Goal: Task Accomplishment & Management: Complete application form

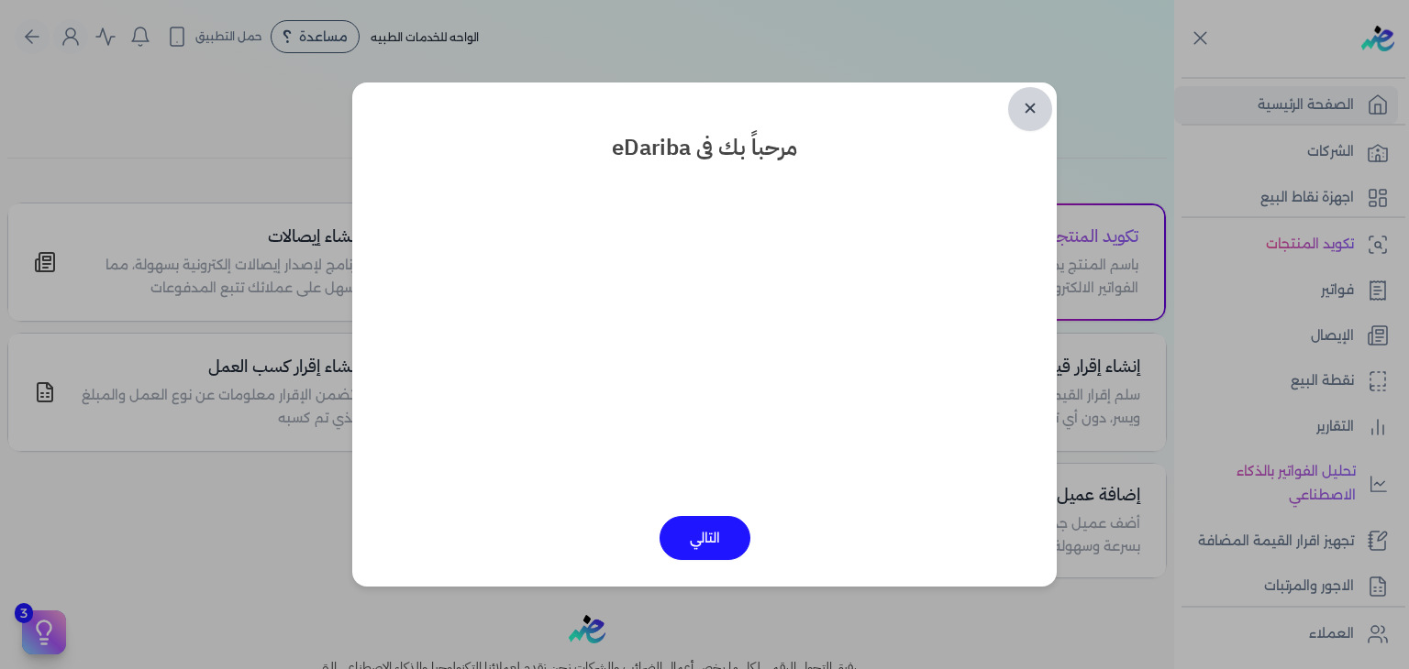
click at [1026, 126] on link "✕" at bounding box center [1030, 109] width 44 height 44
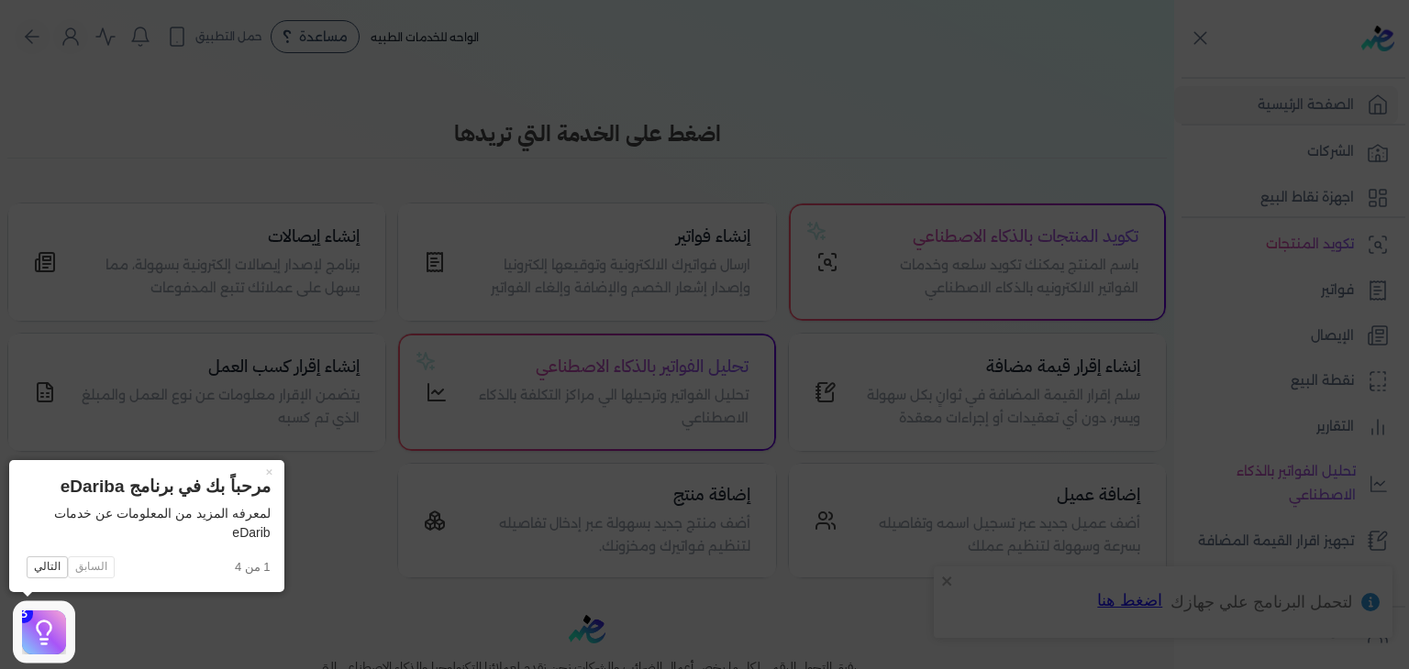
click at [1026, 123] on icon at bounding box center [704, 334] width 1409 height 669
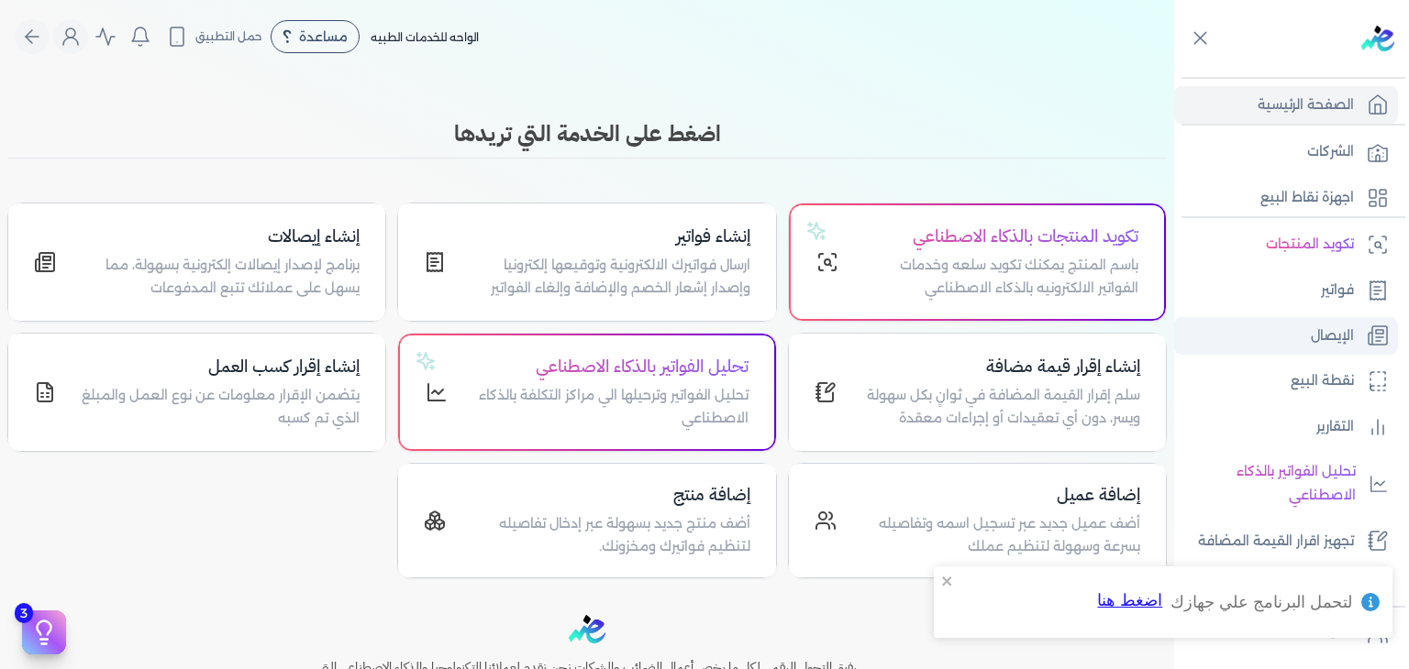
click at [1256, 327] on link "الإيصال" at bounding box center [1286, 336] width 224 height 39
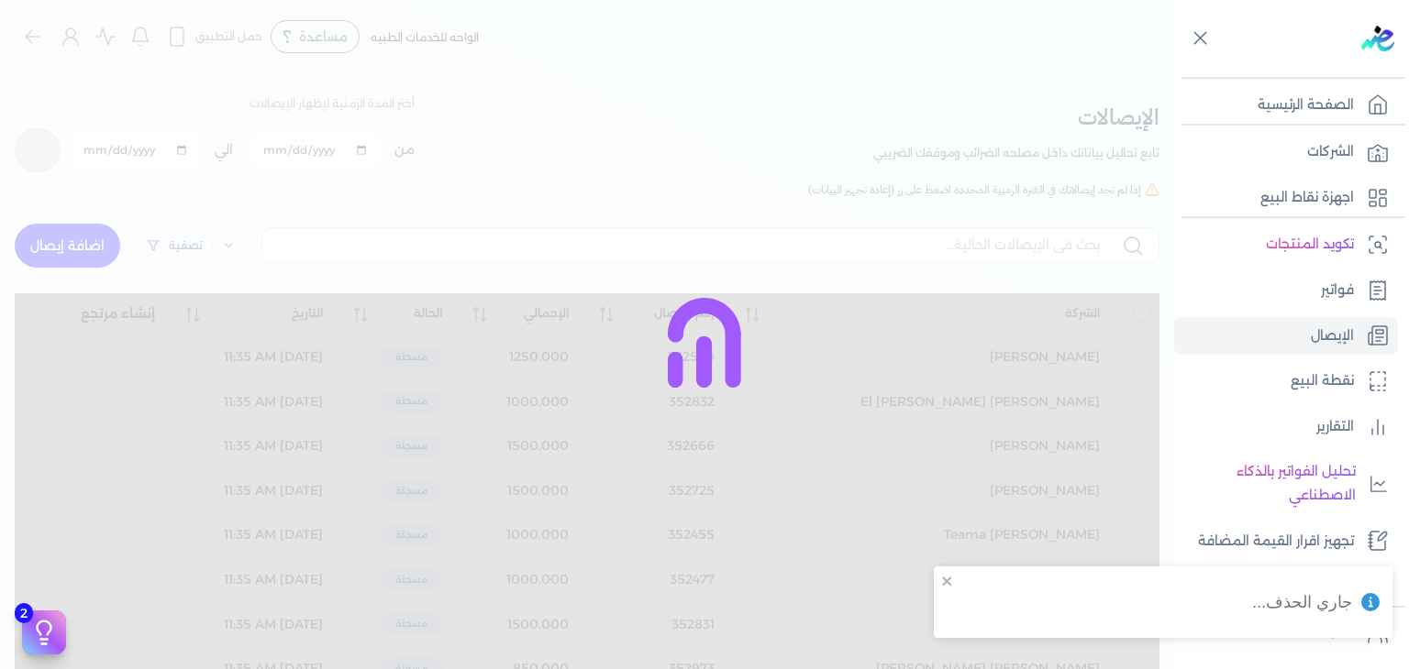
click at [563, 177] on div at bounding box center [704, 334] width 1409 height 669
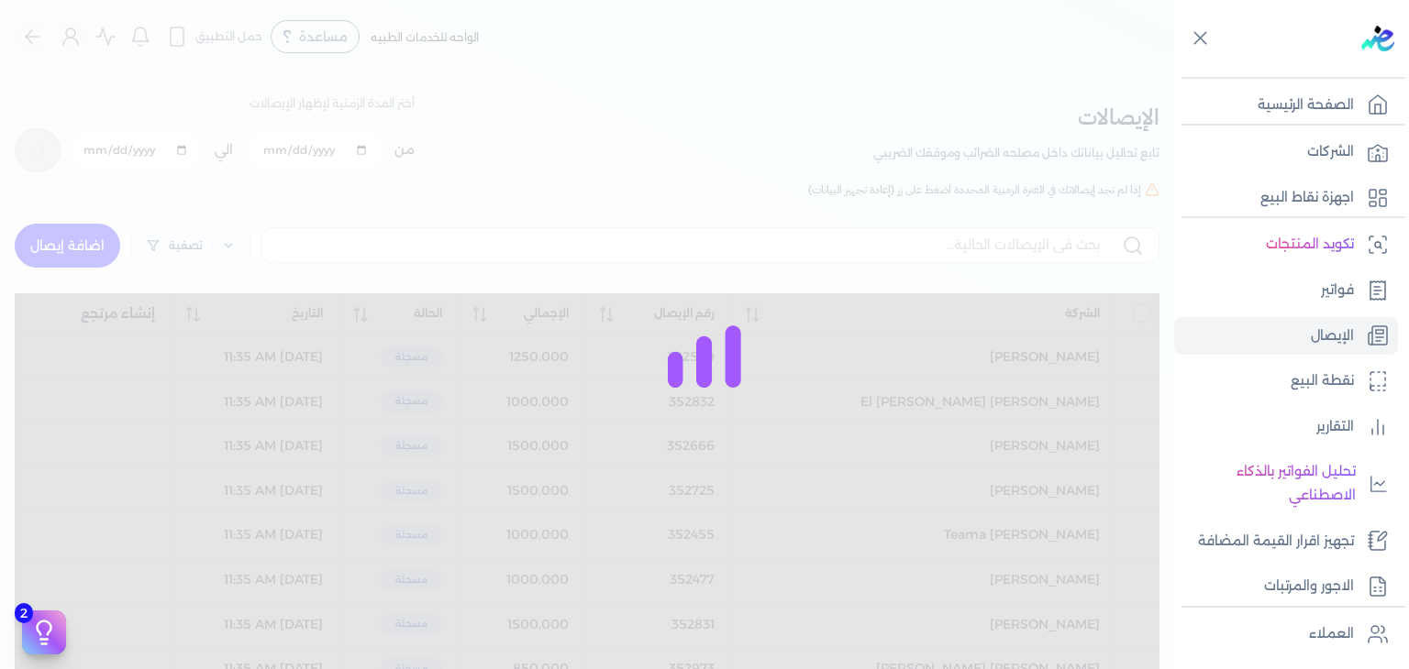
click at [100, 263] on div at bounding box center [704, 334] width 1409 height 669
checkbox input "false"
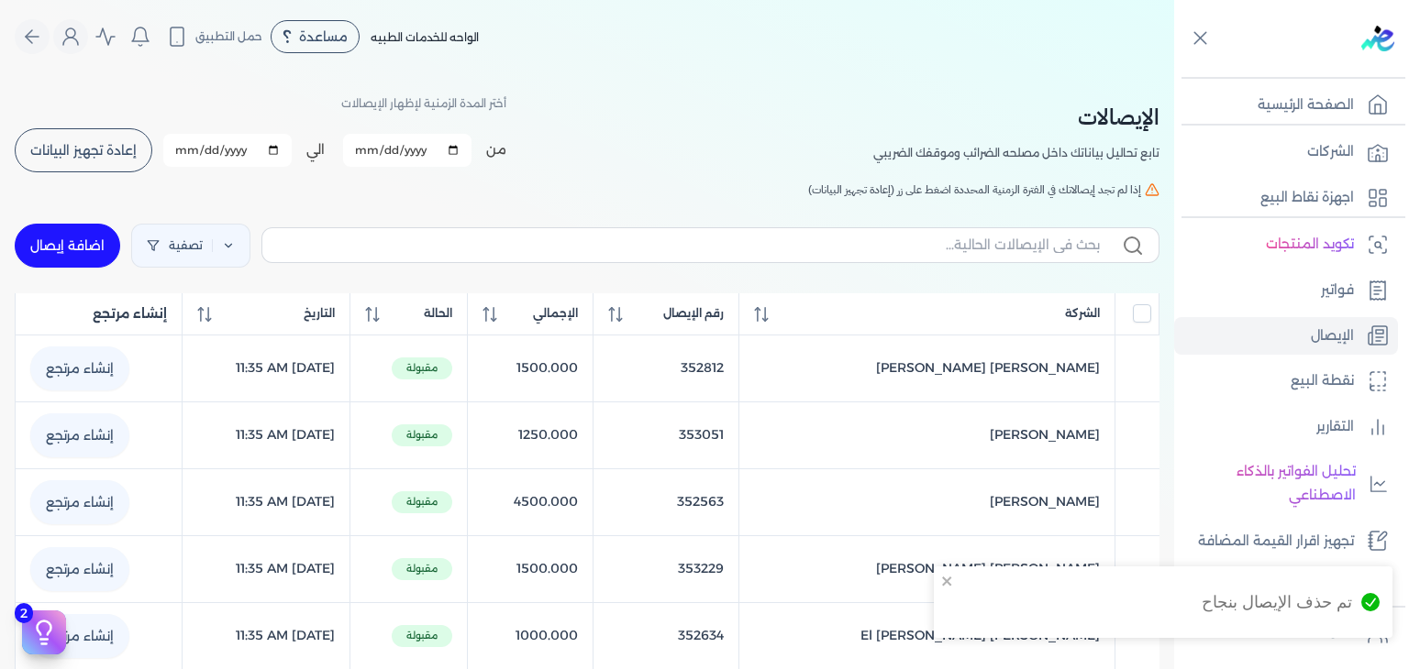
click at [72, 244] on link "اضافة إيصال" at bounding box center [67, 246] width 105 height 44
select select "EGP"
select select "EGS"
select select "B"
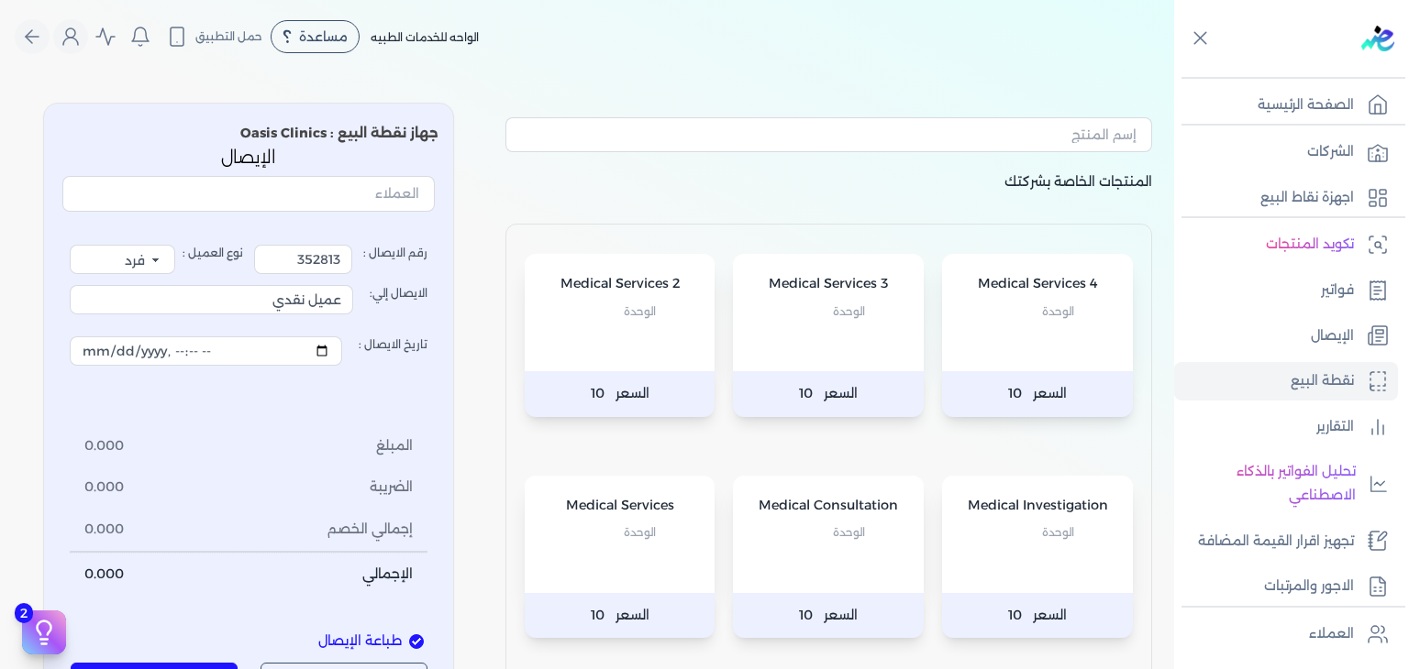
click at [835, 537] on span "الوحدة" at bounding box center [849, 533] width 32 height 24
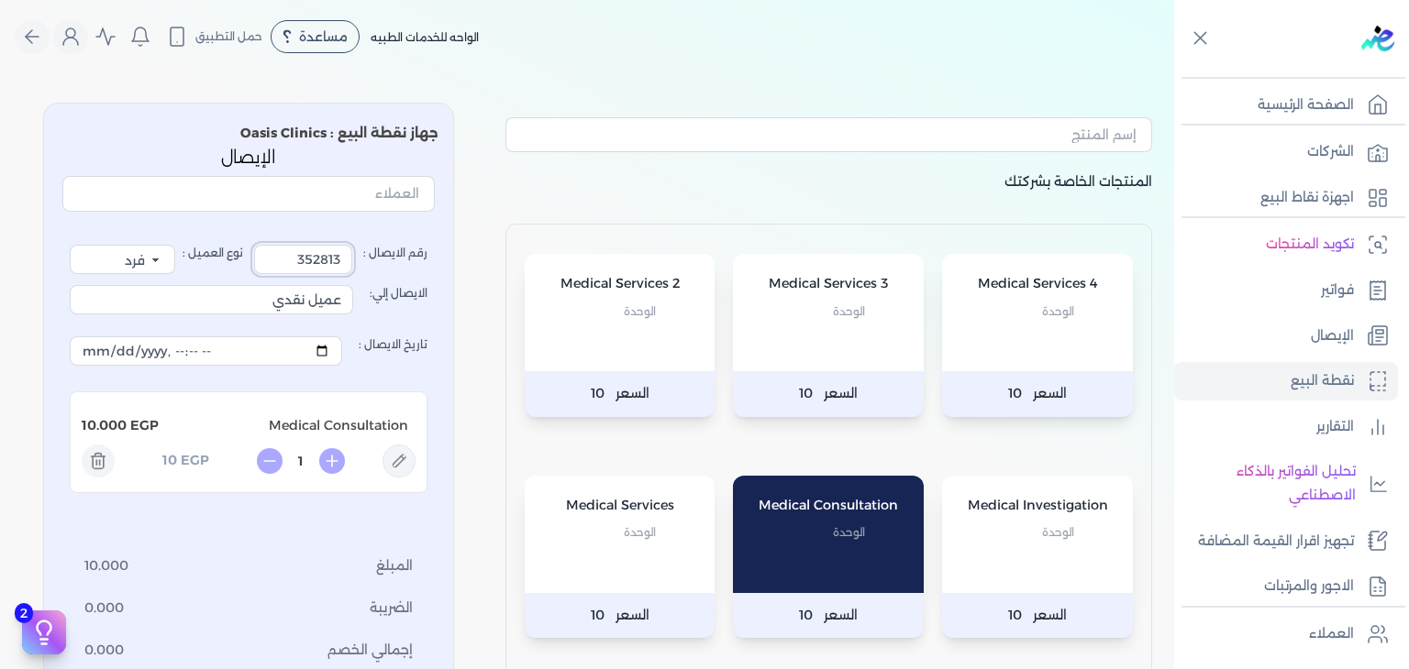
drag, startPoint x: 279, startPoint y: 260, endPoint x: 629, endPoint y: 291, distance: 351.7
click at [512, 261] on div "المنتجات الخاصة بشركتك Medical Services 4 الوحدة السعر 10 Medical Services 3 ال…" at bounding box center [587, 467] width 1174 height 758
type input "3534681"
drag, startPoint x: 256, startPoint y: 291, endPoint x: 836, endPoint y: 320, distance: 581.3
click at [836, 320] on div "المنتجات الخاصة بشركتك Medical Services 4 الوحدة السعر 10 Medical Services 3 ال…" at bounding box center [587, 467] width 1174 height 758
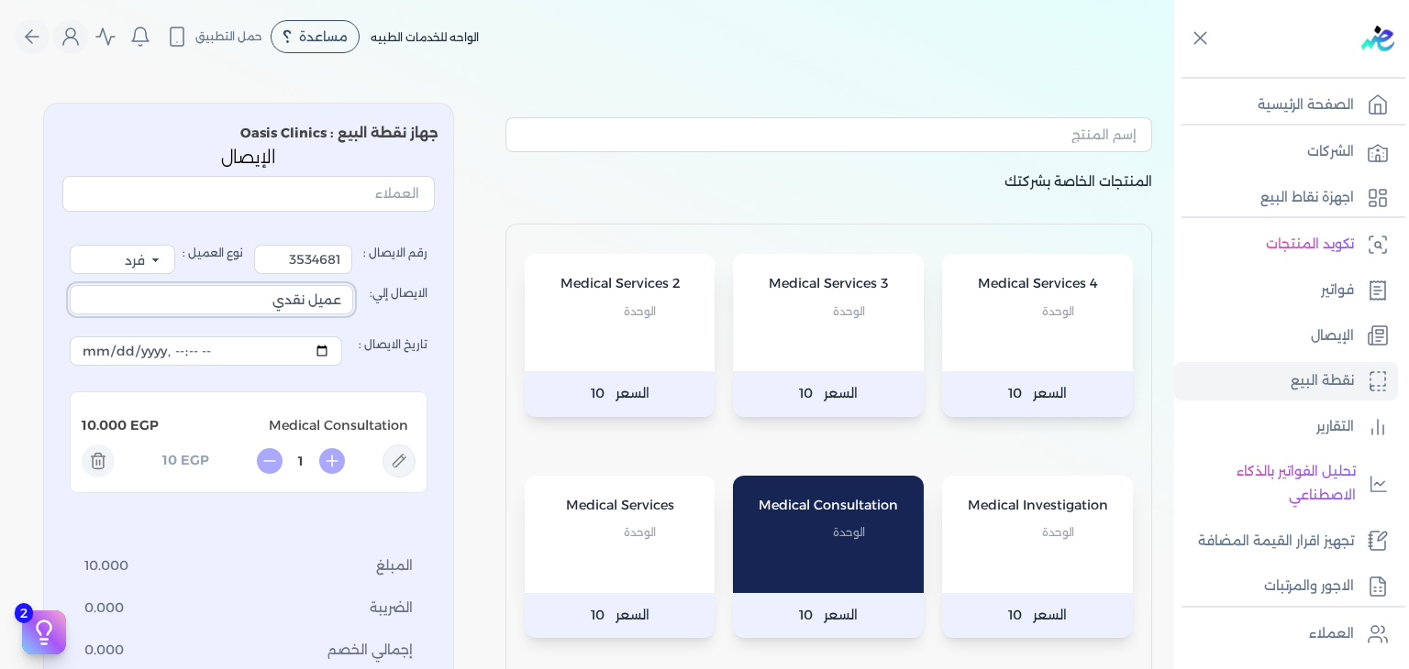
type input "ث"
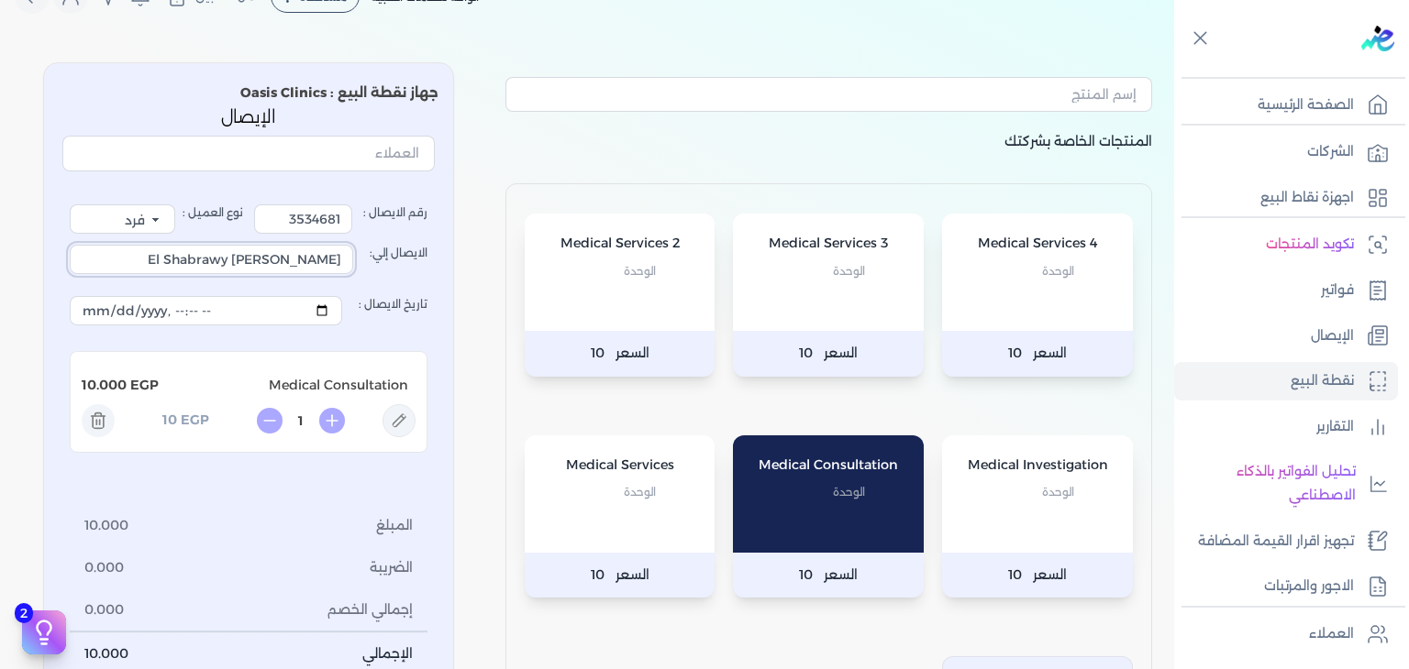
scroll to position [92, 0]
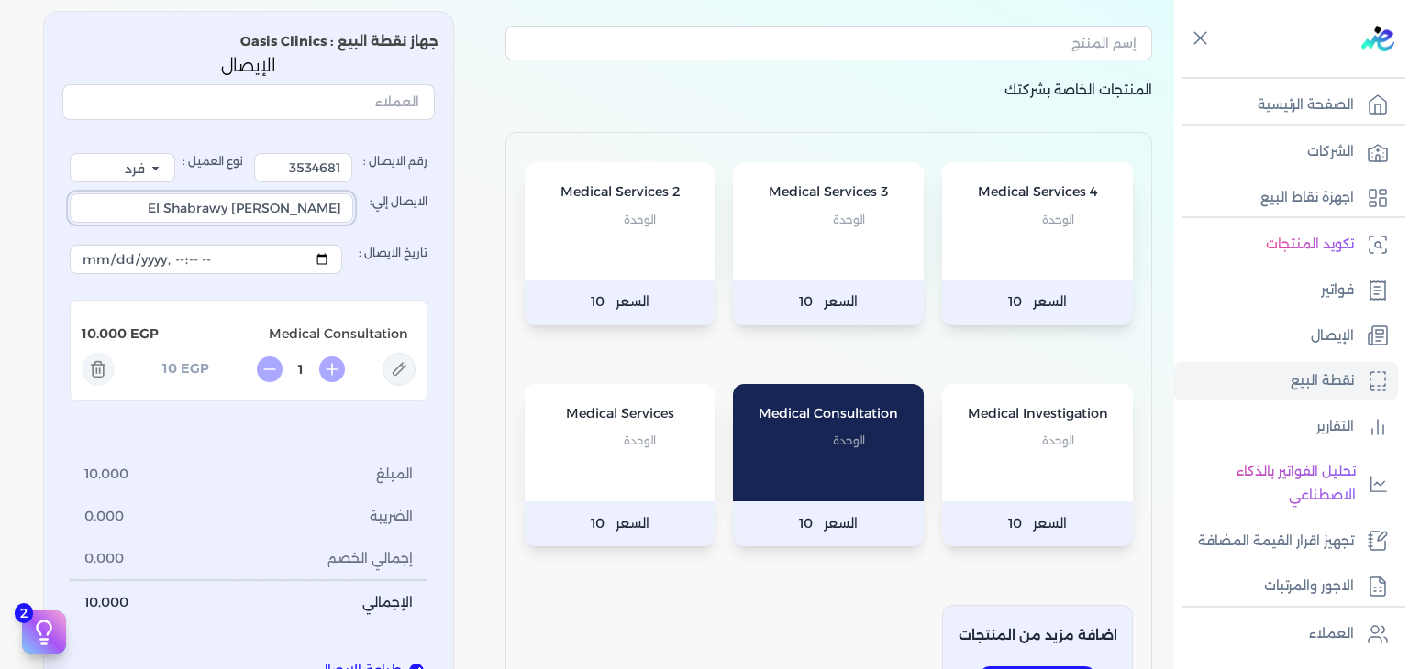
type input "[PERSON_NAME] El Shabrawy"
click at [401, 365] on icon at bounding box center [398, 369] width 33 height 33
type input "Medical Consultation"
type input "10"
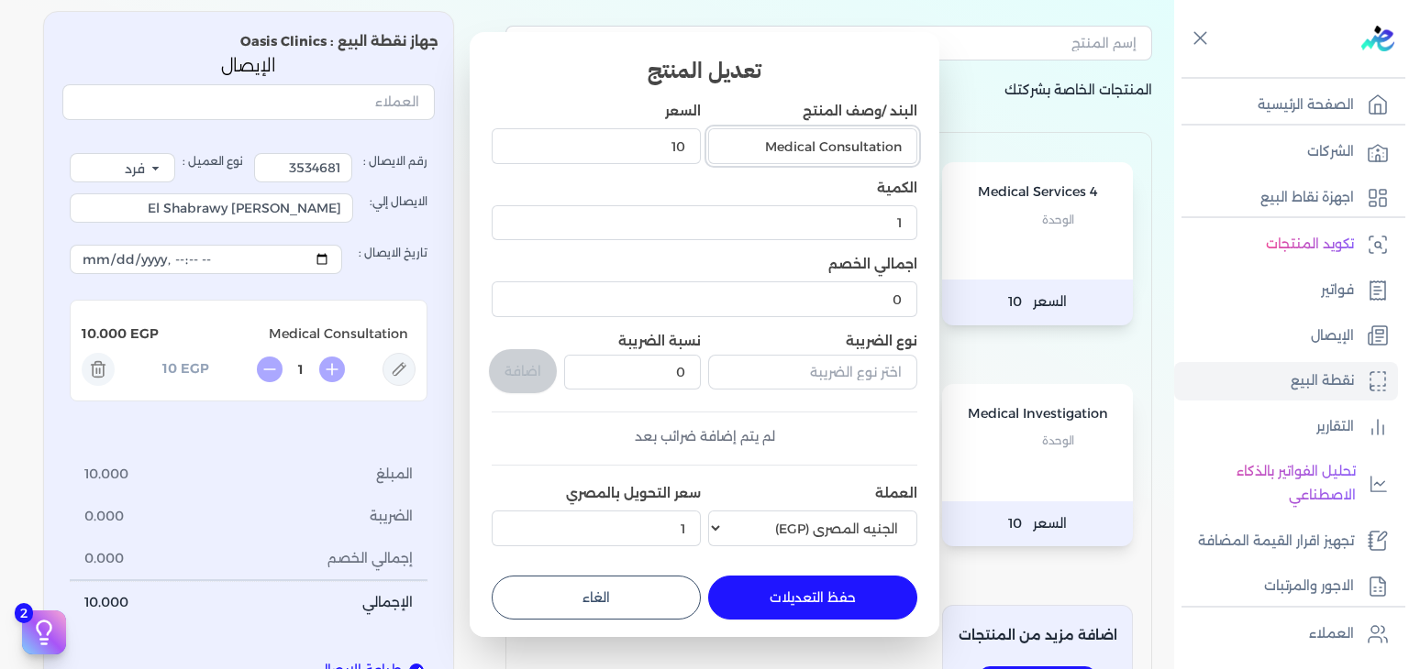
drag, startPoint x: 758, startPoint y: 147, endPoint x: 1075, endPoint y: 143, distance: 316.4
click at [1075, 147] on dialog "تعديل المنتج البند /وصف المنتج Medical Consultation السعر 10 الكمية 1 اجمالي ال…" at bounding box center [704, 334] width 1409 height 669
click at [879, 140] on input "البند /وصف المنتج" at bounding box center [812, 145] width 209 height 35
click at [910, 149] on input "Consultation (Dermatology))" at bounding box center [812, 145] width 209 height 35
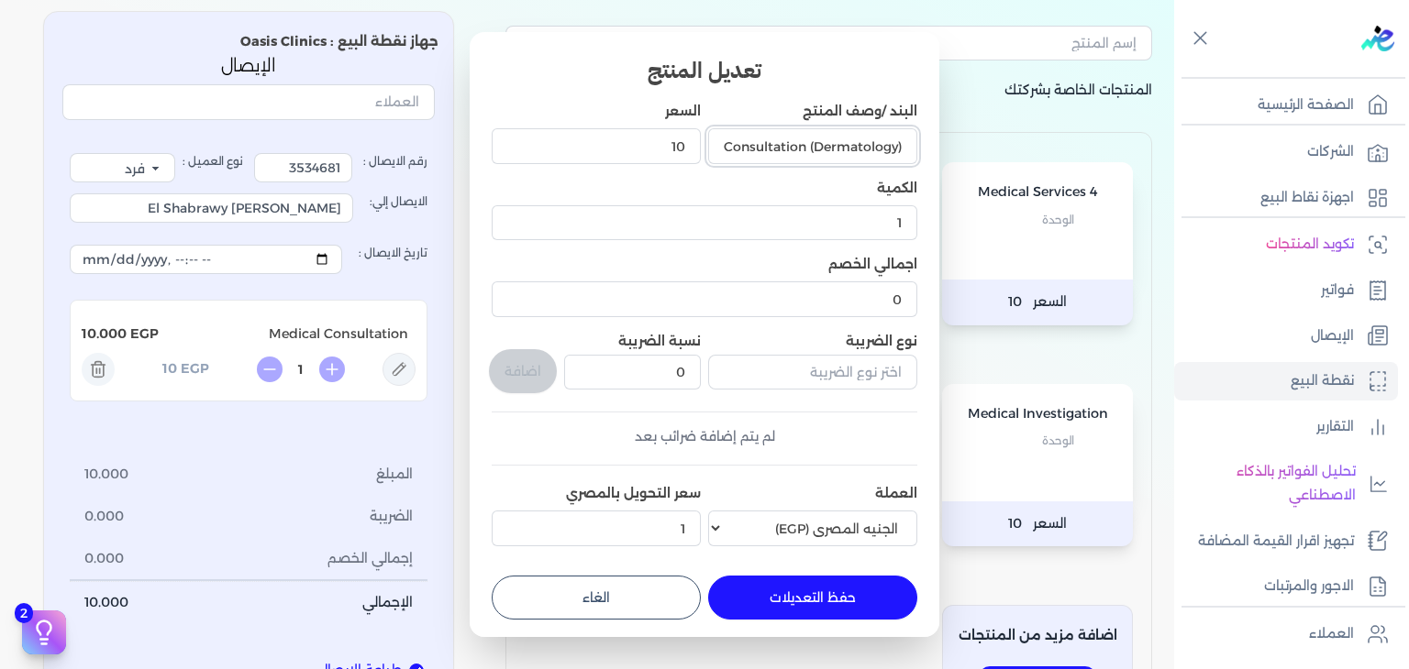
type input "Consultation (Dermatology)"
click at [651, 132] on input "10" at bounding box center [596, 145] width 209 height 35
drag, startPoint x: 651, startPoint y: 132, endPoint x: 704, endPoint y: 131, distance: 53.2
click at [701, 131] on input "10" at bounding box center [596, 145] width 209 height 35
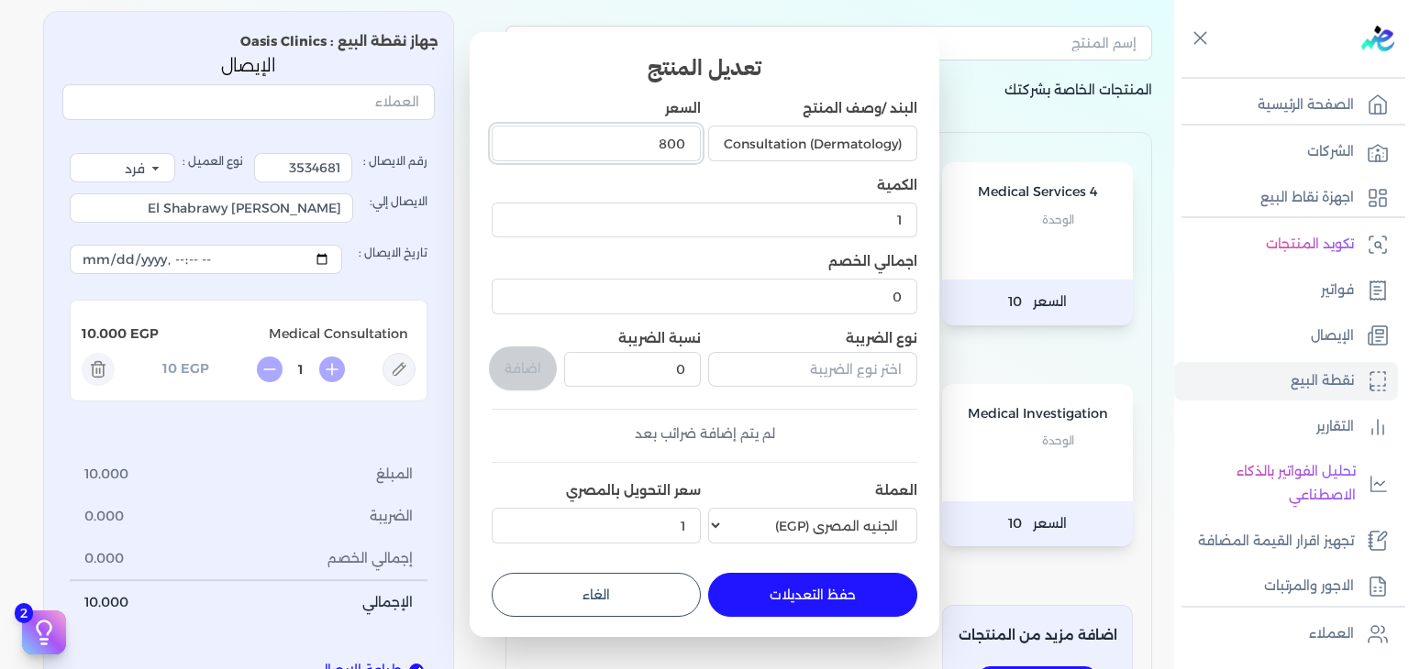
scroll to position [4, 0]
type input "800"
click at [844, 613] on button "حفظ التعديلات" at bounding box center [812, 594] width 209 height 44
type input "0"
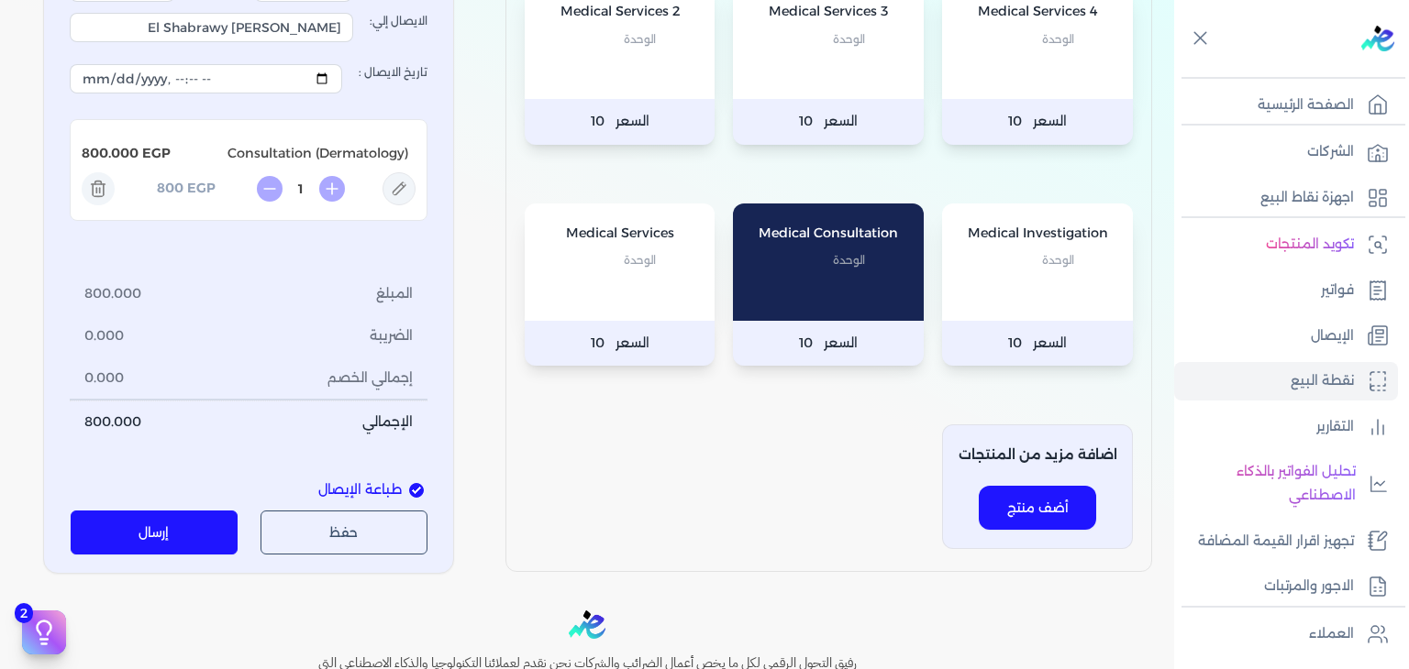
scroll to position [275, 0]
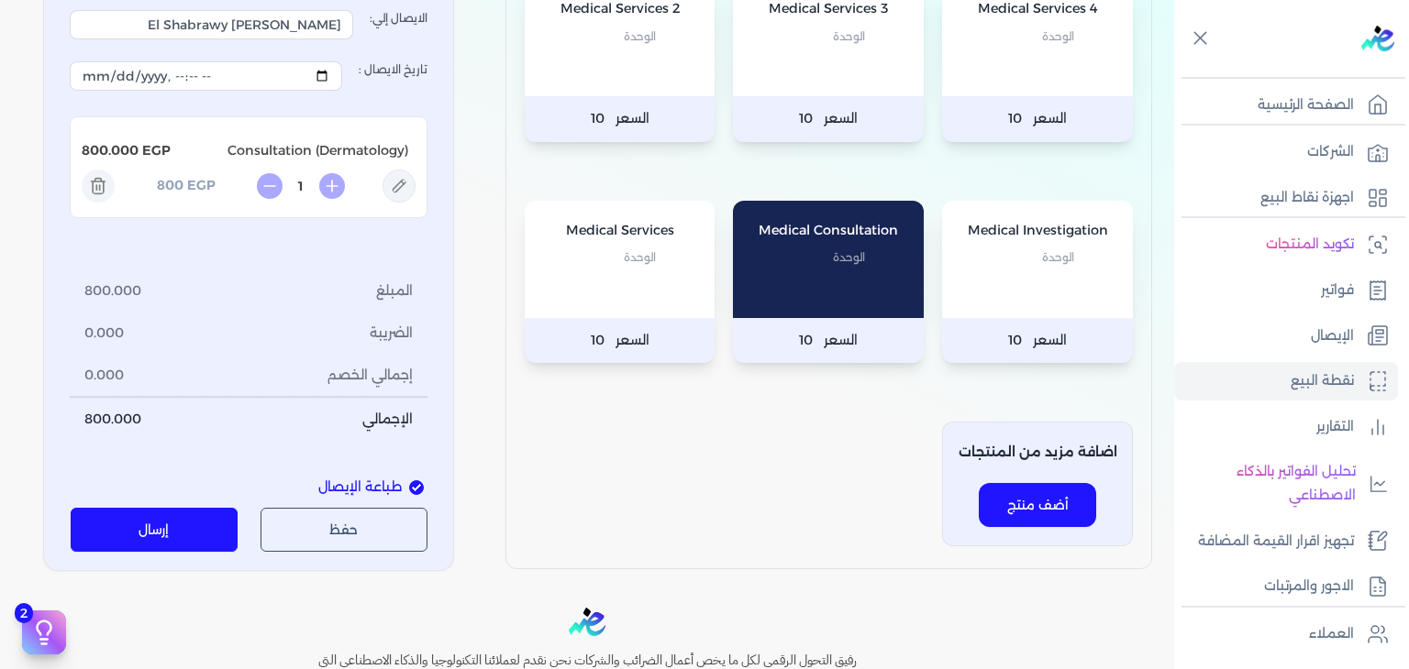
click at [170, 524] on button "إرسال" at bounding box center [155, 530] width 168 height 44
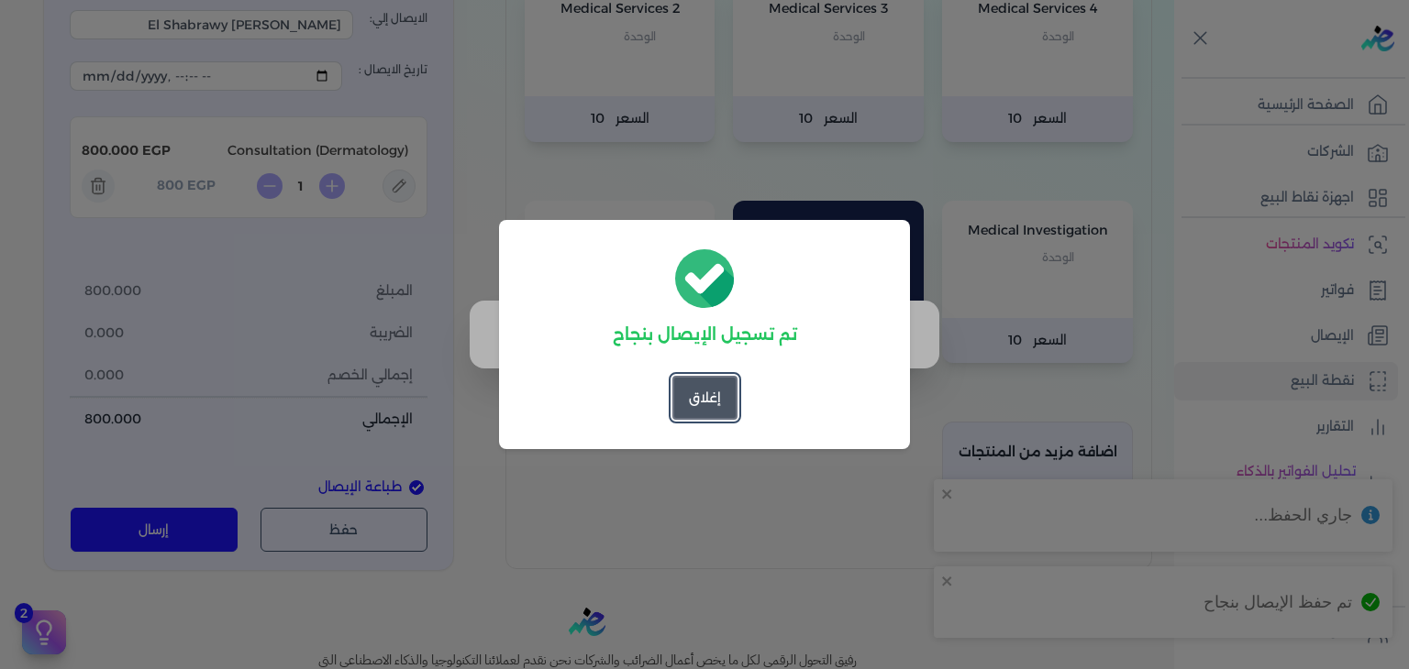
click at [723, 415] on button "إغلاق" at bounding box center [704, 398] width 65 height 44
